Goal: Contribute content: Add original content to the website for others to see

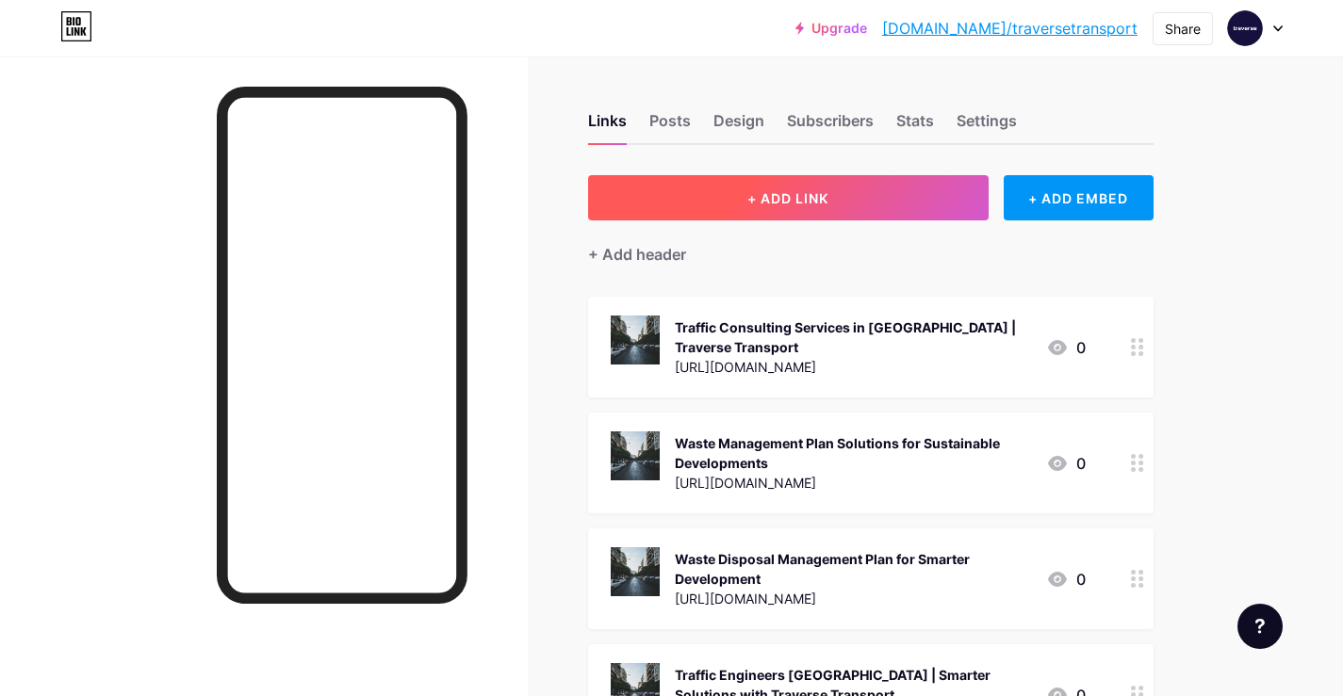
click at [760, 198] on span "+ ADD LINK" at bounding box center [787, 198] width 81 height 16
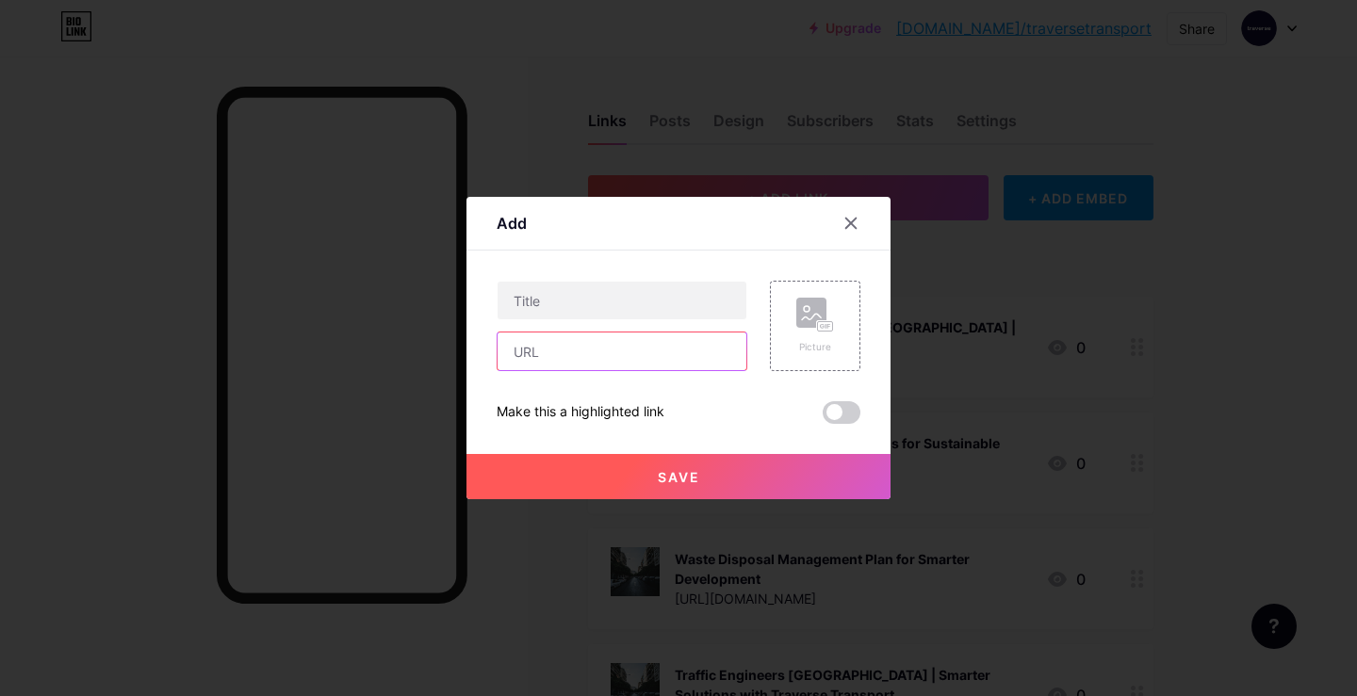
click at [571, 347] on input "text" at bounding box center [622, 352] width 249 height 38
paste input "[URL][DOMAIN_NAME]"
type input "[URL][DOMAIN_NAME]"
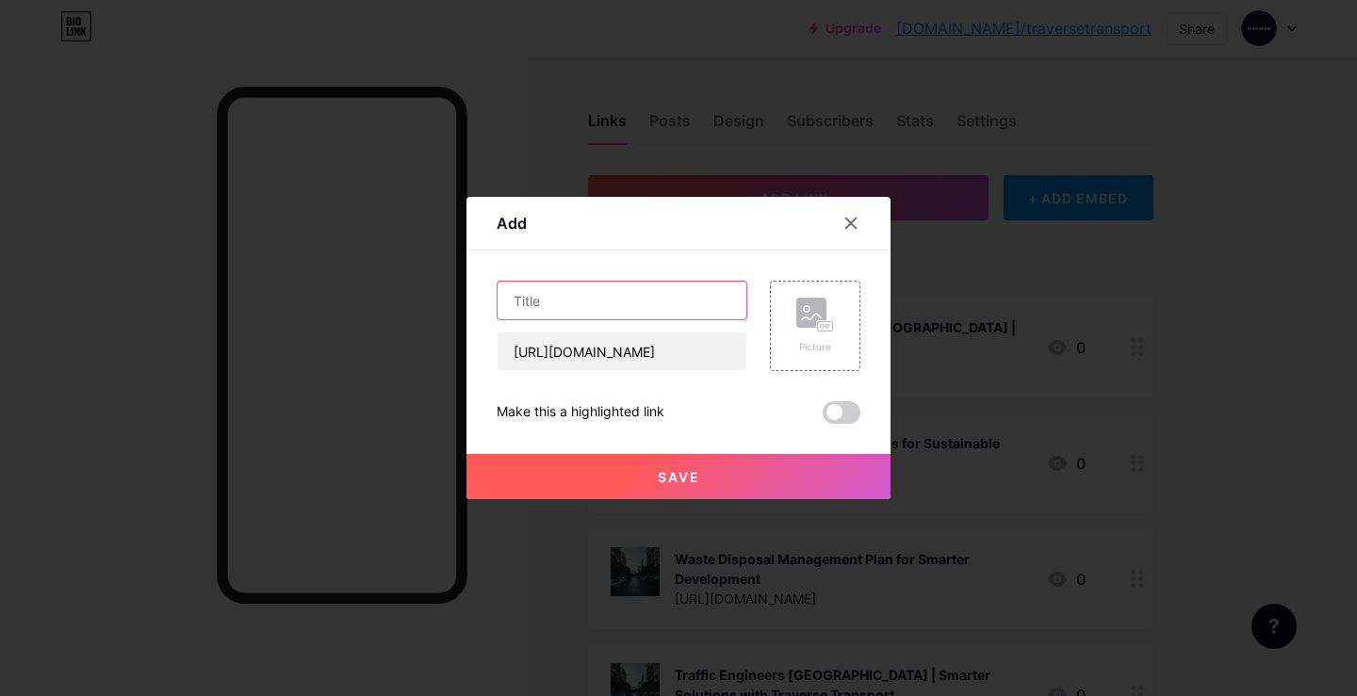
click at [570, 300] on input "text" at bounding box center [622, 301] width 249 height 38
paste input "Waste Management Plans [GEOGRAPHIC_DATA] with Traffic Consulting"
type input "Waste Management Plans [GEOGRAPHIC_DATA] with Traffic Consulting"
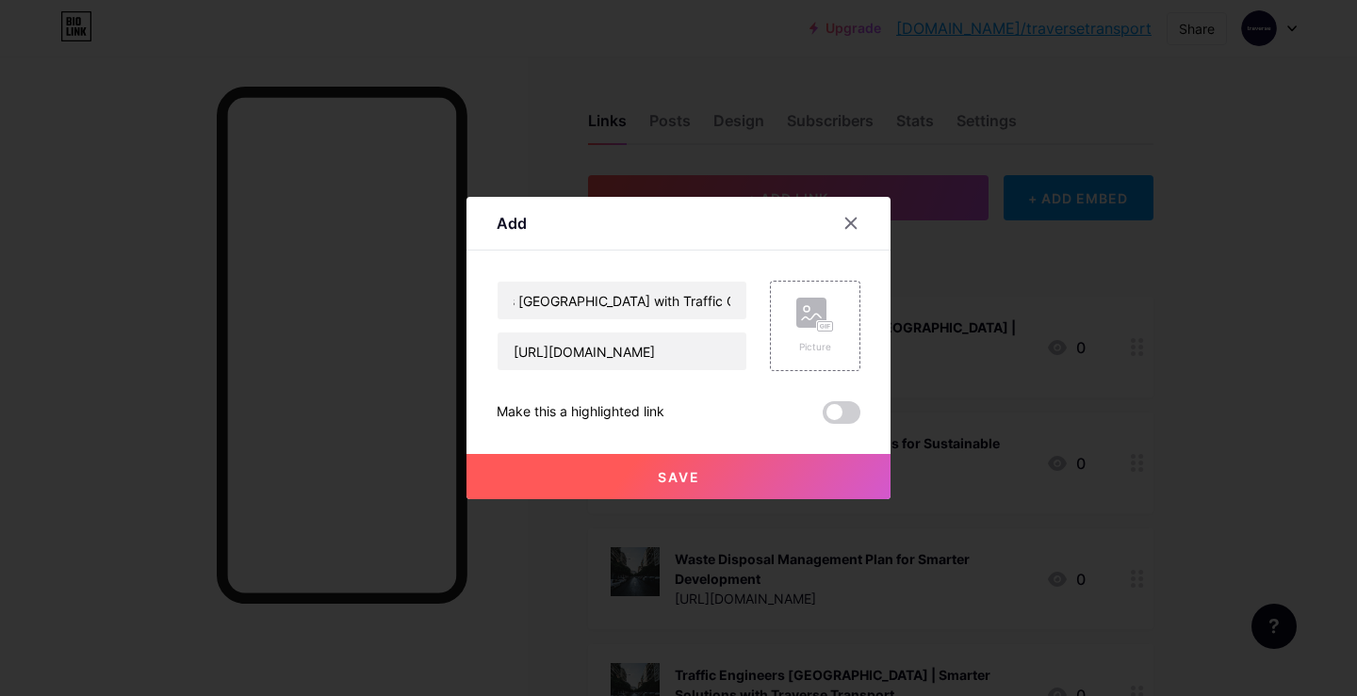
click at [846, 405] on span at bounding box center [842, 412] width 38 height 23
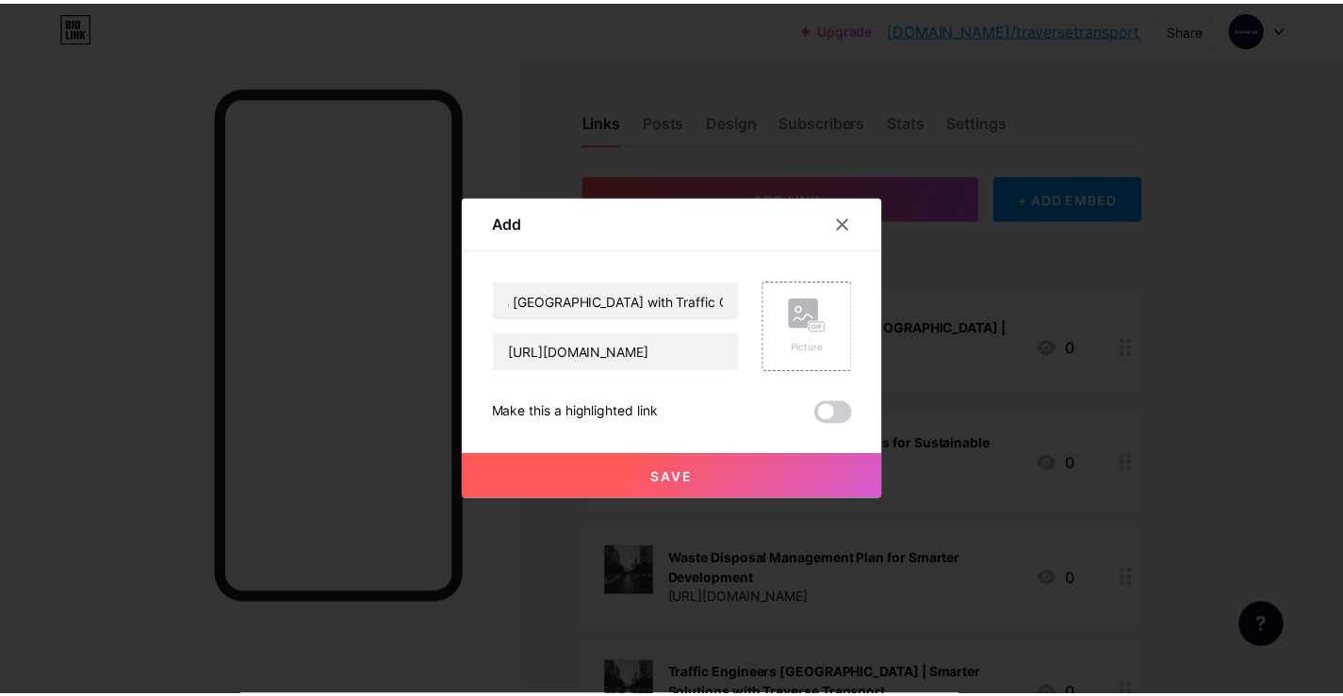
scroll to position [0, 0]
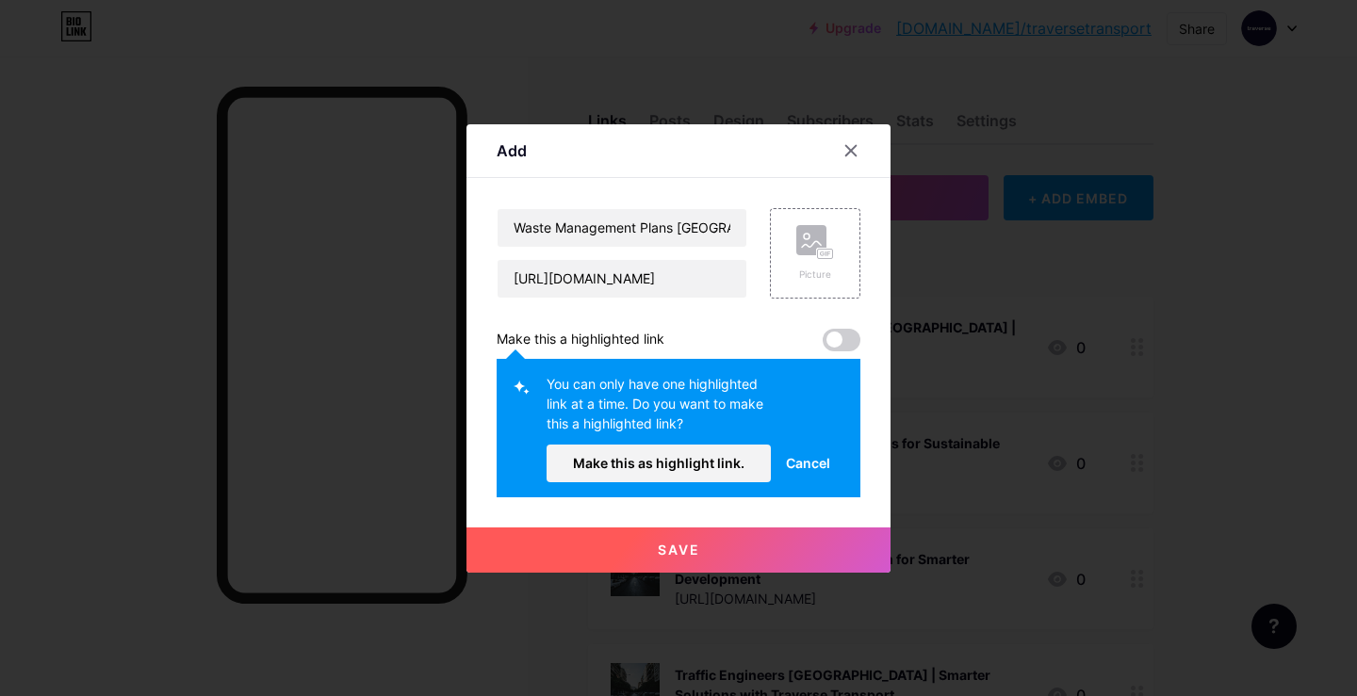
click at [692, 453] on button "Make this as highlight link." at bounding box center [659, 464] width 224 height 38
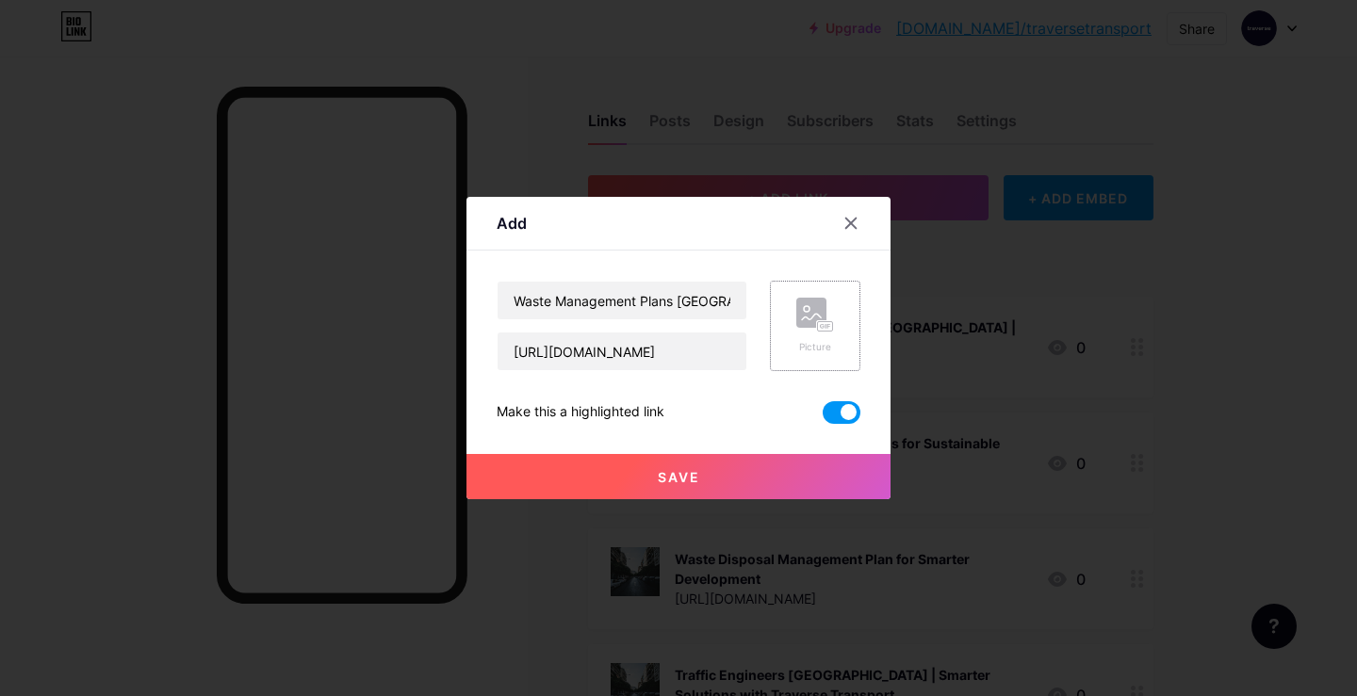
click at [811, 348] on div "Picture" at bounding box center [815, 347] width 38 height 14
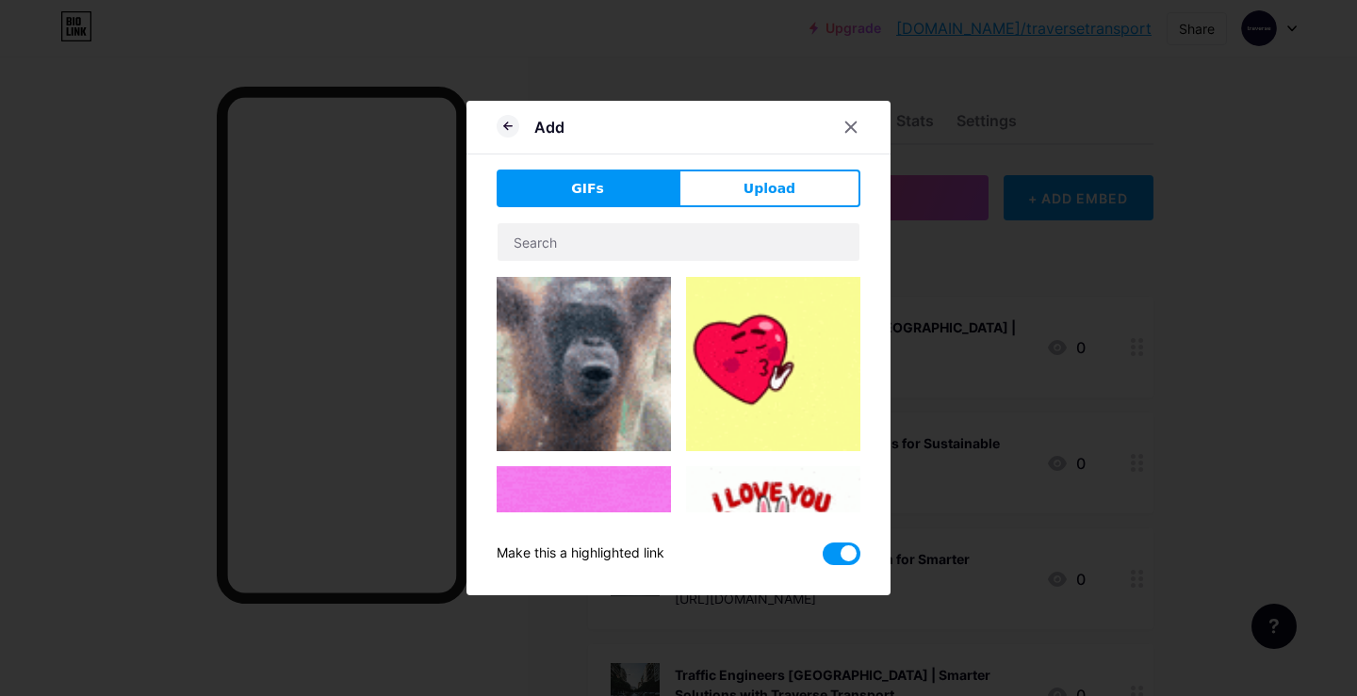
click at [747, 149] on div "Add" at bounding box center [678, 132] width 424 height 44
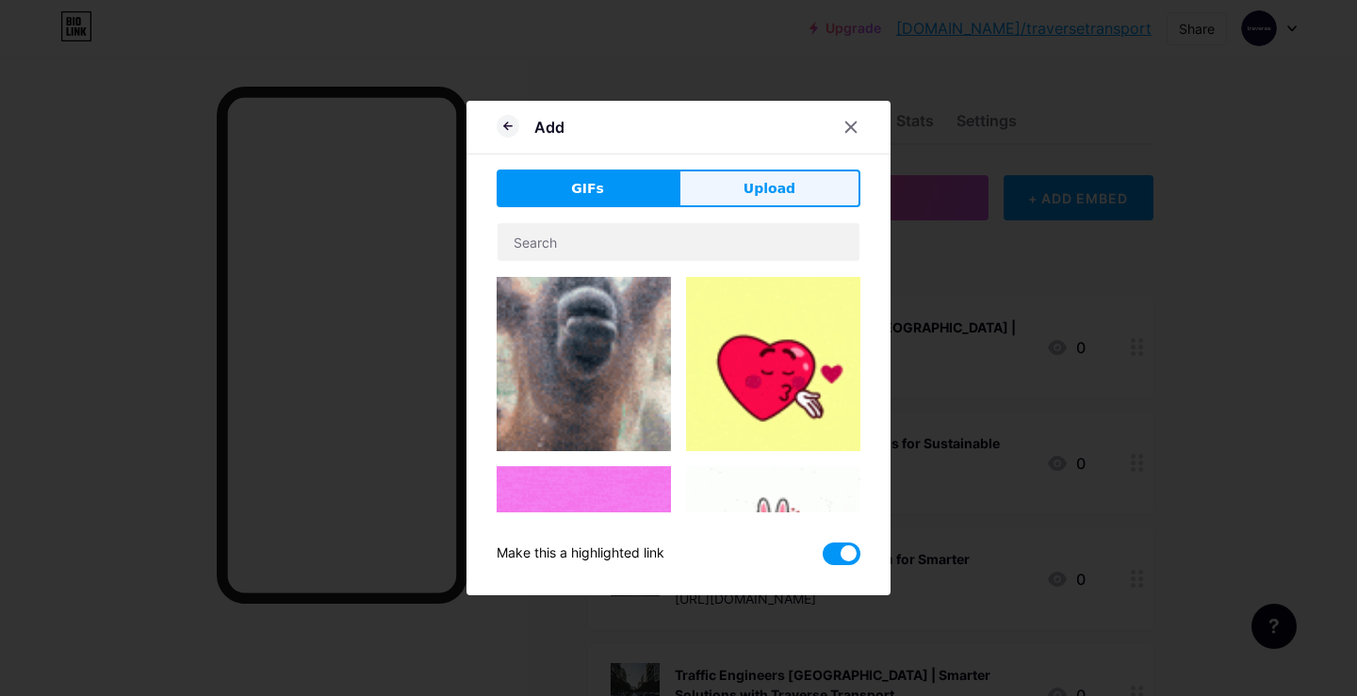
click at [751, 196] on span "Upload" at bounding box center [770, 189] width 52 height 20
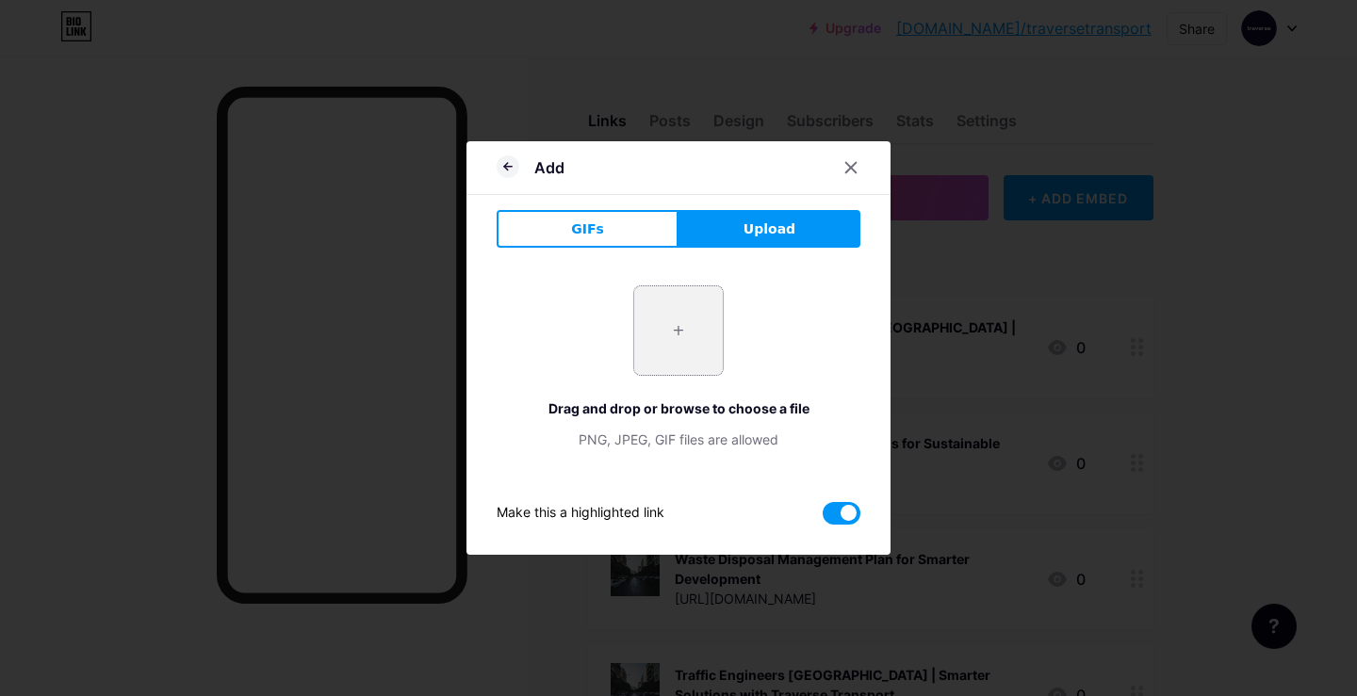
click at [671, 320] on input "file" at bounding box center [678, 330] width 89 height 89
type input "C:\fakepath\image (2).png"
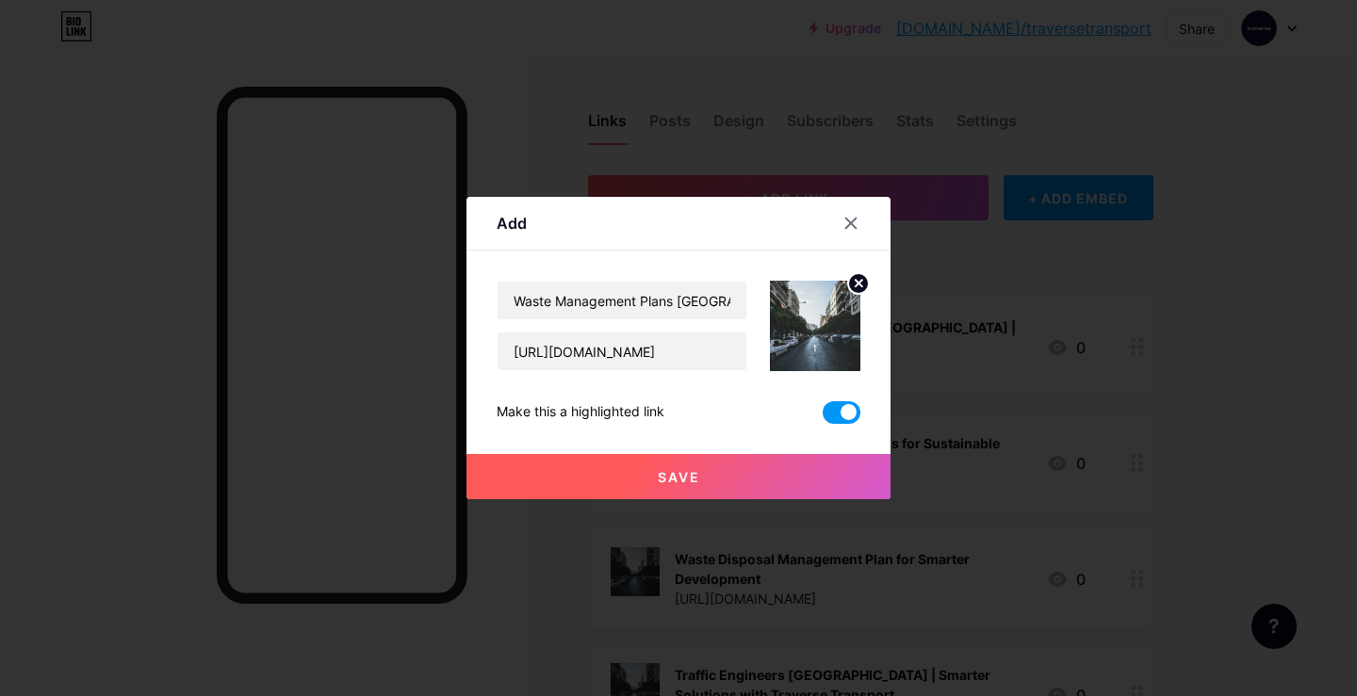
click at [720, 496] on button "Save" at bounding box center [678, 476] width 424 height 45
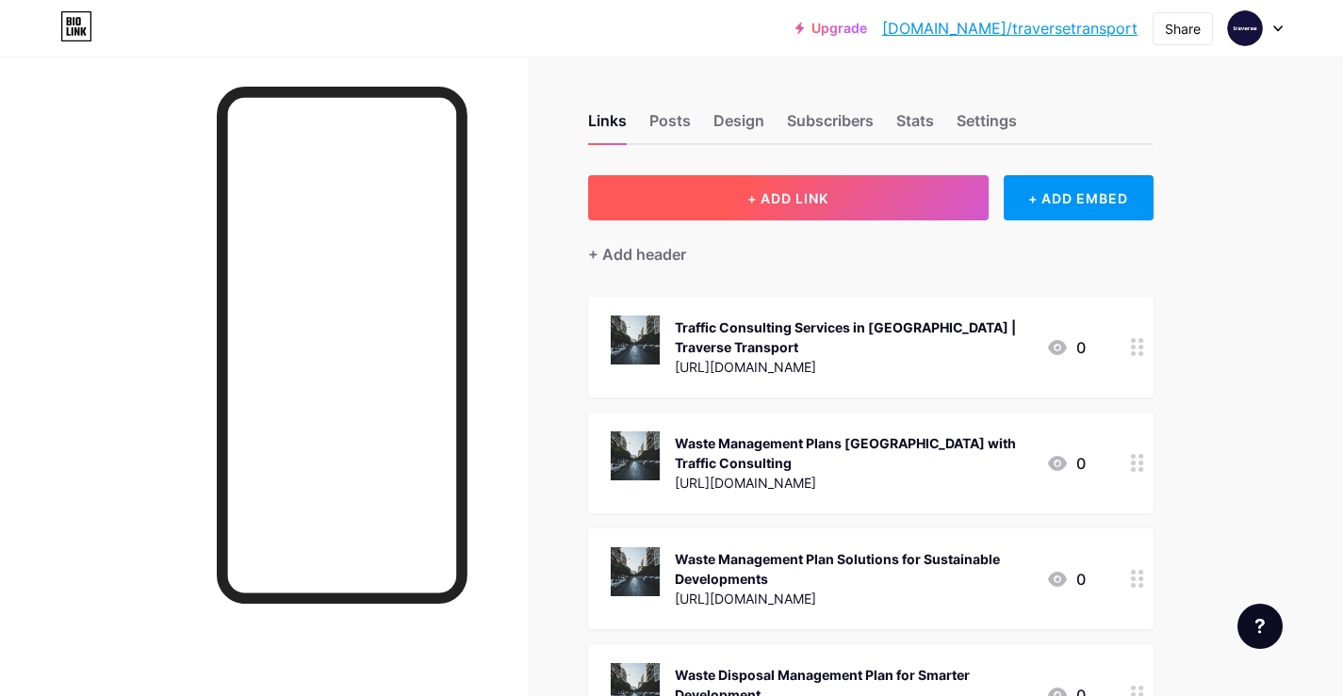
click at [821, 201] on span "+ ADD LINK" at bounding box center [787, 198] width 81 height 16
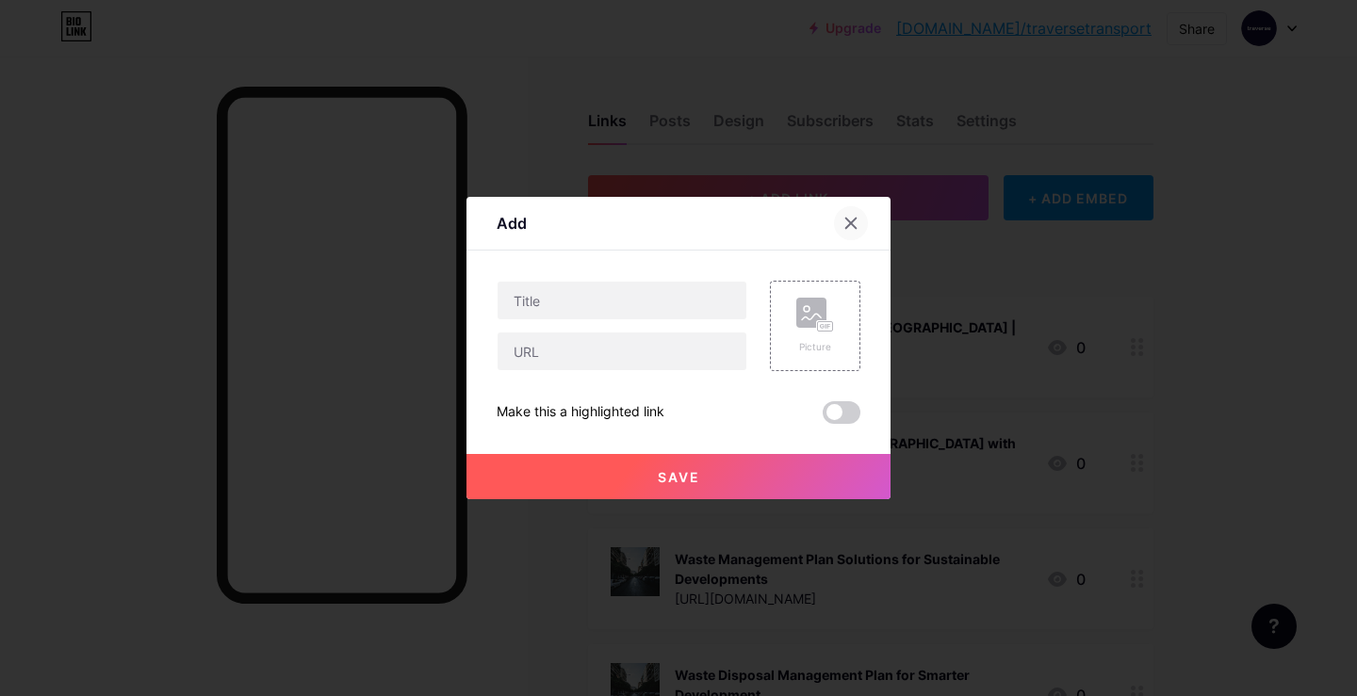
click at [855, 231] on div at bounding box center [851, 223] width 34 height 34
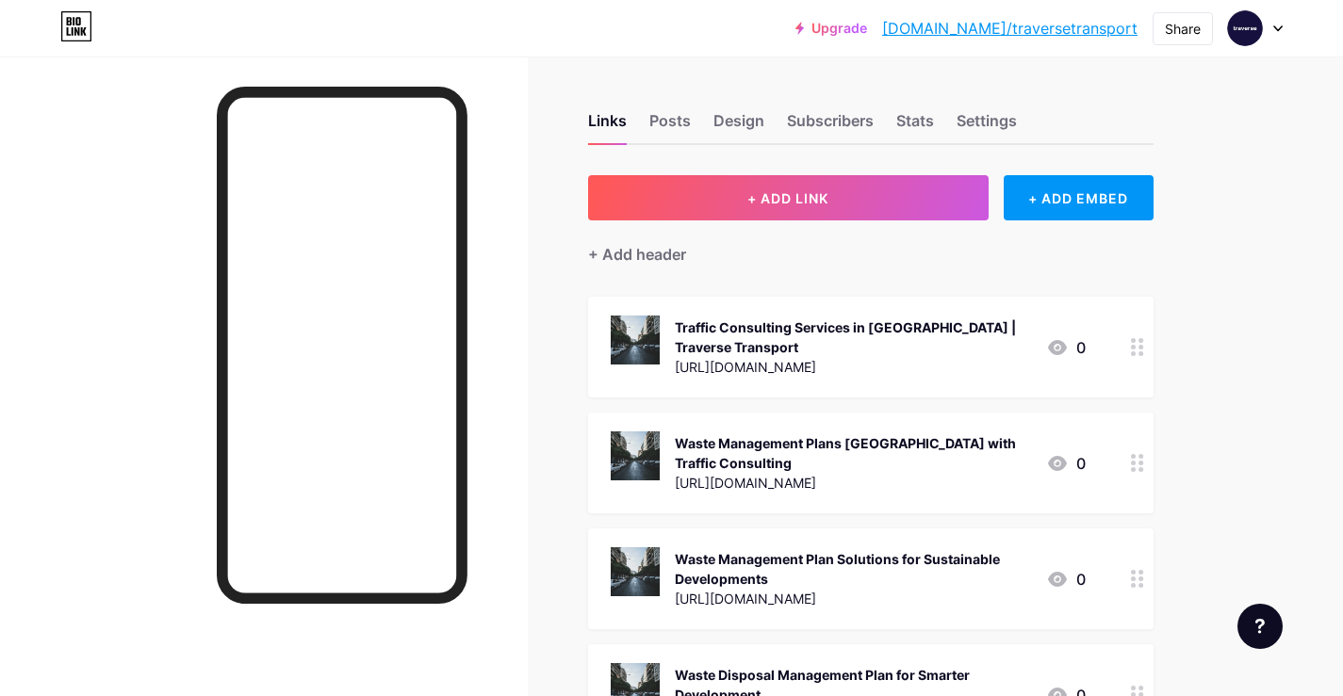
drag, startPoint x: 796, startPoint y: 436, endPoint x: 780, endPoint y: 336, distance: 101.2
click at [1176, 32] on div "Share" at bounding box center [1183, 29] width 36 height 20
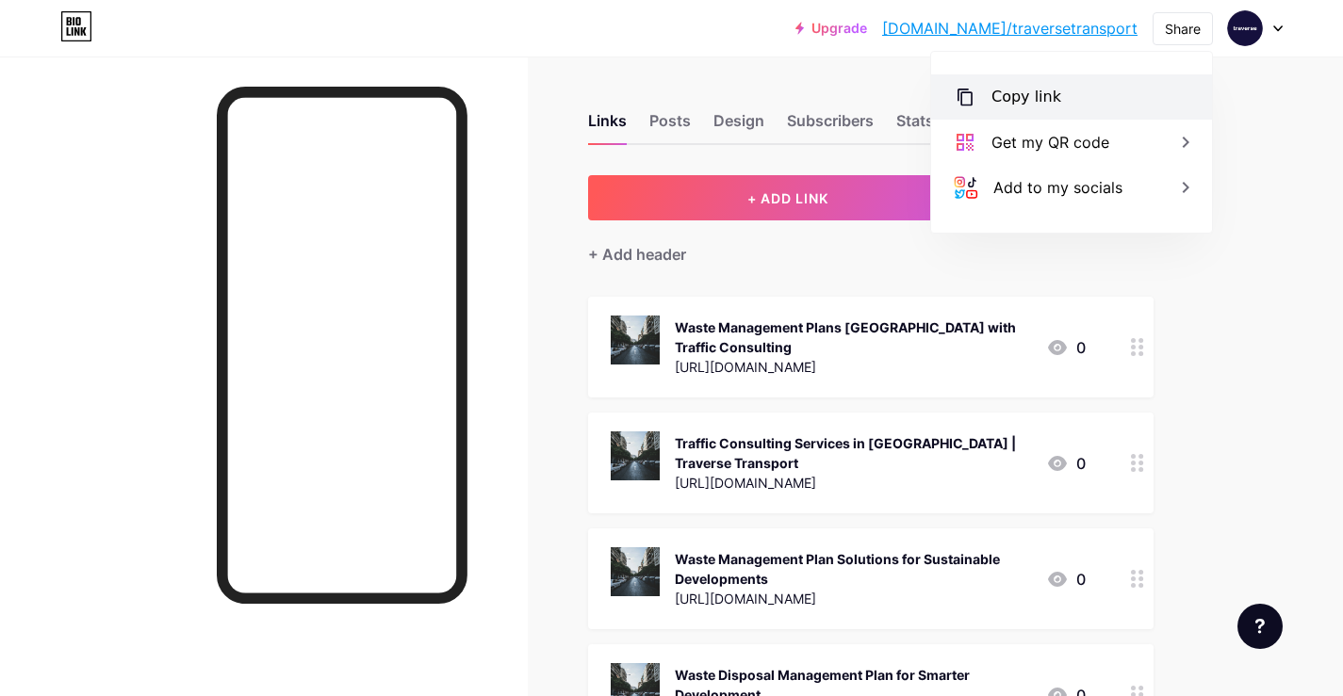
click at [1044, 90] on div "Copy link" at bounding box center [1026, 97] width 70 height 23
